Goal: Task Accomplishment & Management: Use online tool/utility

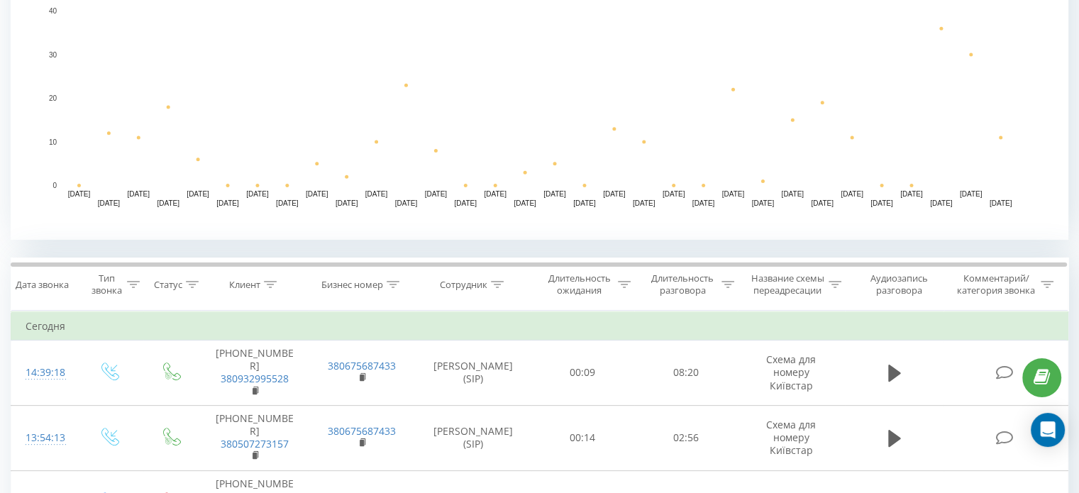
scroll to position [425, 0]
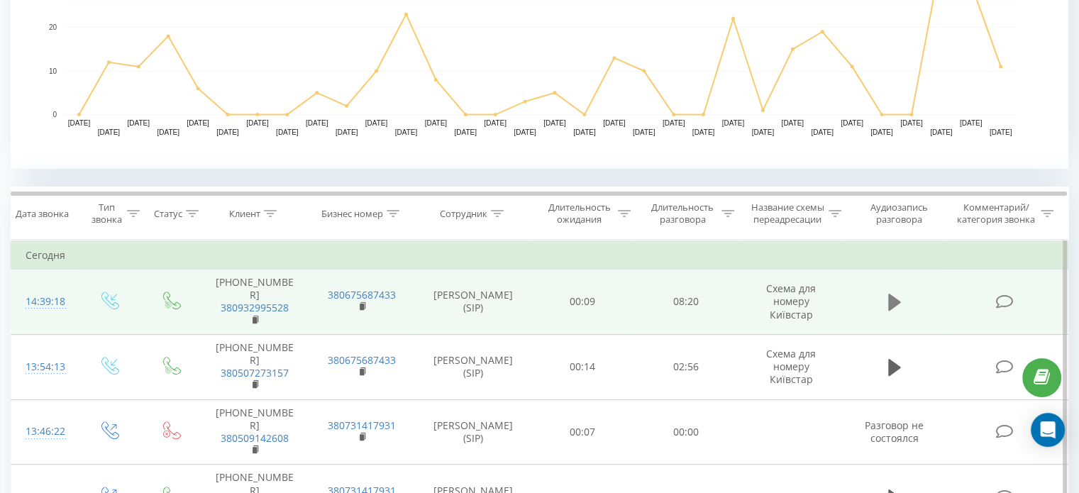
click at [891, 297] on icon at bounding box center [894, 302] width 13 height 17
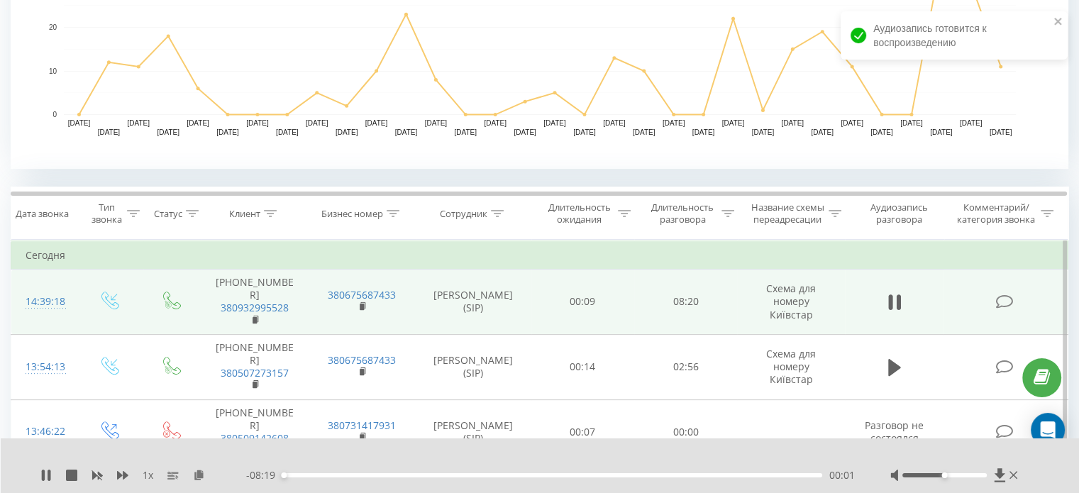
click at [296, 474] on div "00:01" at bounding box center [552, 475] width 540 height 4
click at [305, 474] on div "00:14" at bounding box center [552, 475] width 540 height 4
click at [318, 474] on div "00:28" at bounding box center [552, 475] width 540 height 4
click at [345, 474] on div "00:47" at bounding box center [552, 475] width 540 height 4
click at [352, 473] on div "01:04" at bounding box center [552, 475] width 540 height 4
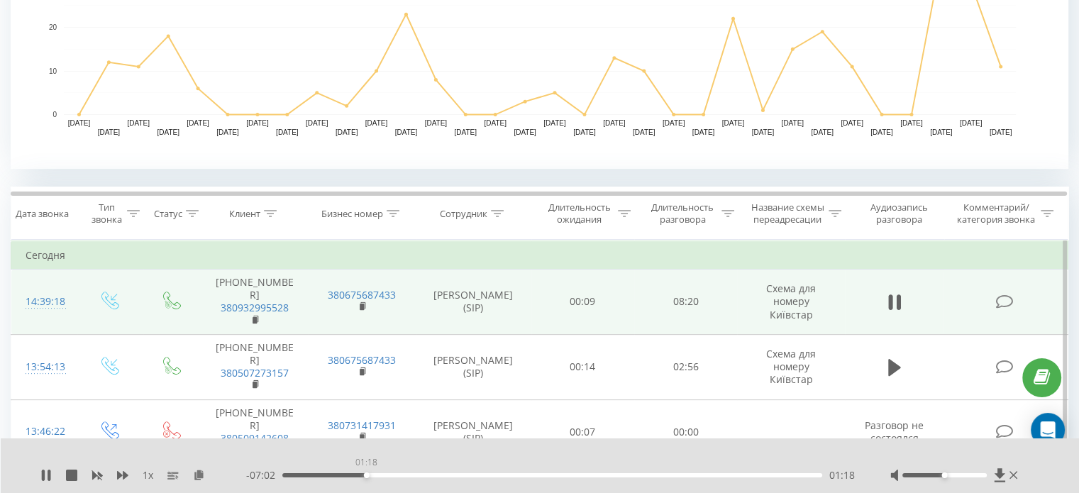
click at [366, 474] on div "01:18" at bounding box center [552, 475] width 540 height 4
click at [377, 474] on div "01:27" at bounding box center [552, 475] width 540 height 4
click at [383, 473] on div "01:28" at bounding box center [552, 475] width 540 height 4
click at [387, 474] on div "01:37" at bounding box center [388, 475] width 6 height 6
click at [397, 473] on div "01:47" at bounding box center [552, 475] width 540 height 4
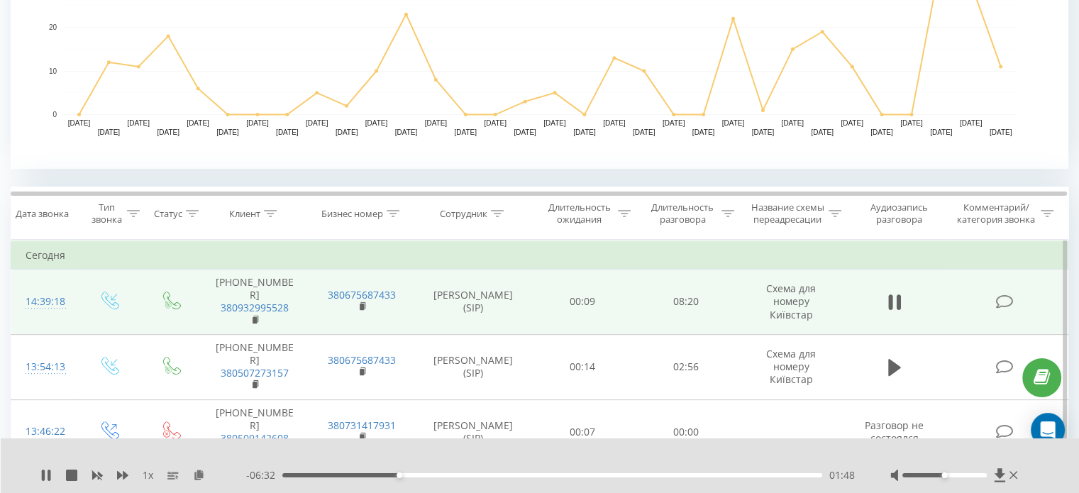
click at [403, 475] on div "01:48" at bounding box center [552, 475] width 540 height 4
click at [408, 474] on div "01:57" at bounding box center [552, 475] width 540 height 4
click at [414, 473] on div "01:59" at bounding box center [552, 475] width 540 height 4
click at [423, 473] on div "02:08" at bounding box center [552, 475] width 540 height 4
click at [430, 474] on div "02:17" at bounding box center [552, 475] width 540 height 4
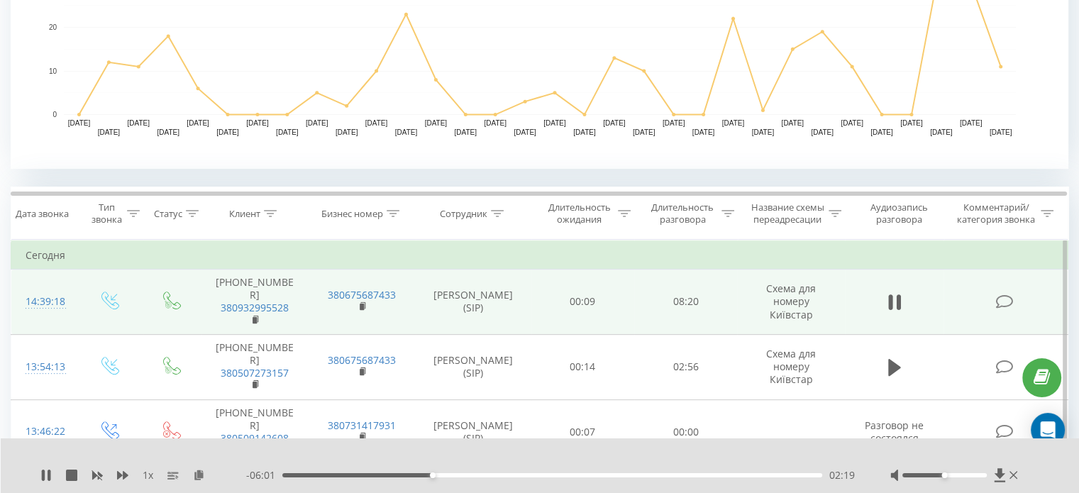
click at [292, 476] on div "02:19" at bounding box center [552, 475] width 540 height 4
click at [298, 475] on div "00:14" at bounding box center [552, 475] width 540 height 4
click at [301, 474] on div "00:17" at bounding box center [302, 475] width 6 height 6
click at [304, 474] on div "00:20" at bounding box center [552, 475] width 540 height 4
click at [332, 474] on div "00:46" at bounding box center [333, 475] width 6 height 6
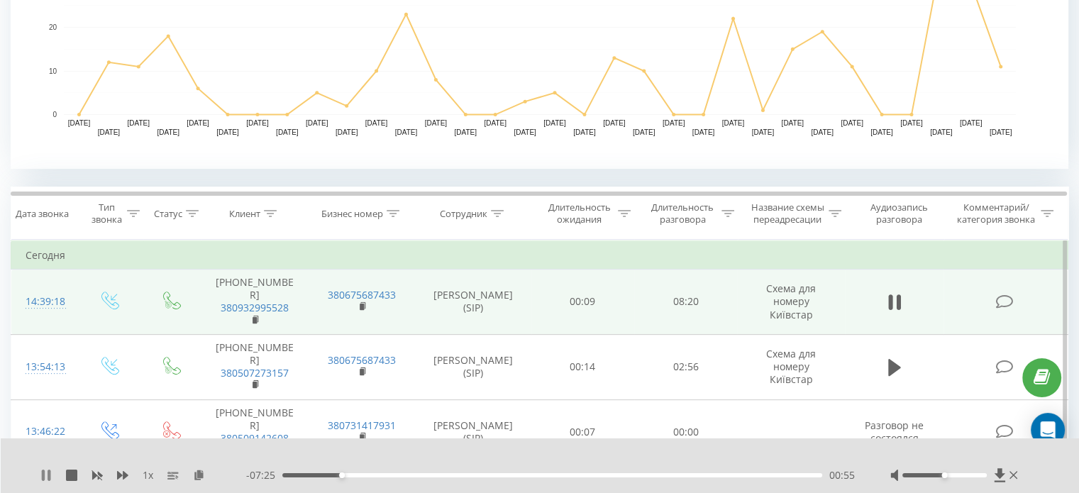
click at [46, 472] on icon at bounding box center [45, 474] width 11 height 11
